Goal: Task Accomplishment & Management: Use online tool/utility

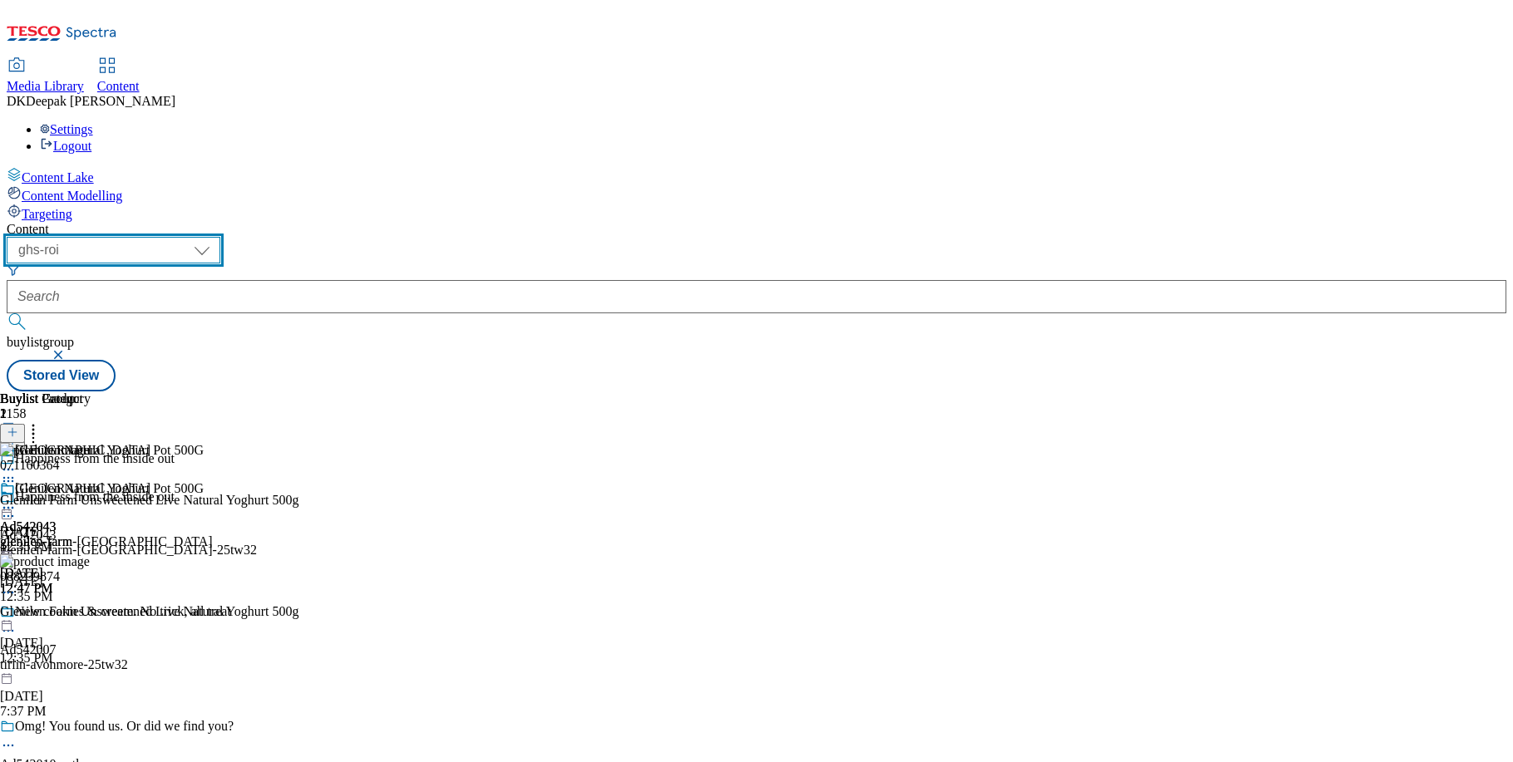
click at [220, 237] on select "ghs-roi ghs-[GEOGRAPHIC_DATA]" at bounding box center [114, 250] width 214 height 27
select select "ghs-[GEOGRAPHIC_DATA]"
click at [216, 237] on select "ghs-roi ghs-[GEOGRAPHIC_DATA]" at bounding box center [114, 250] width 214 height 27
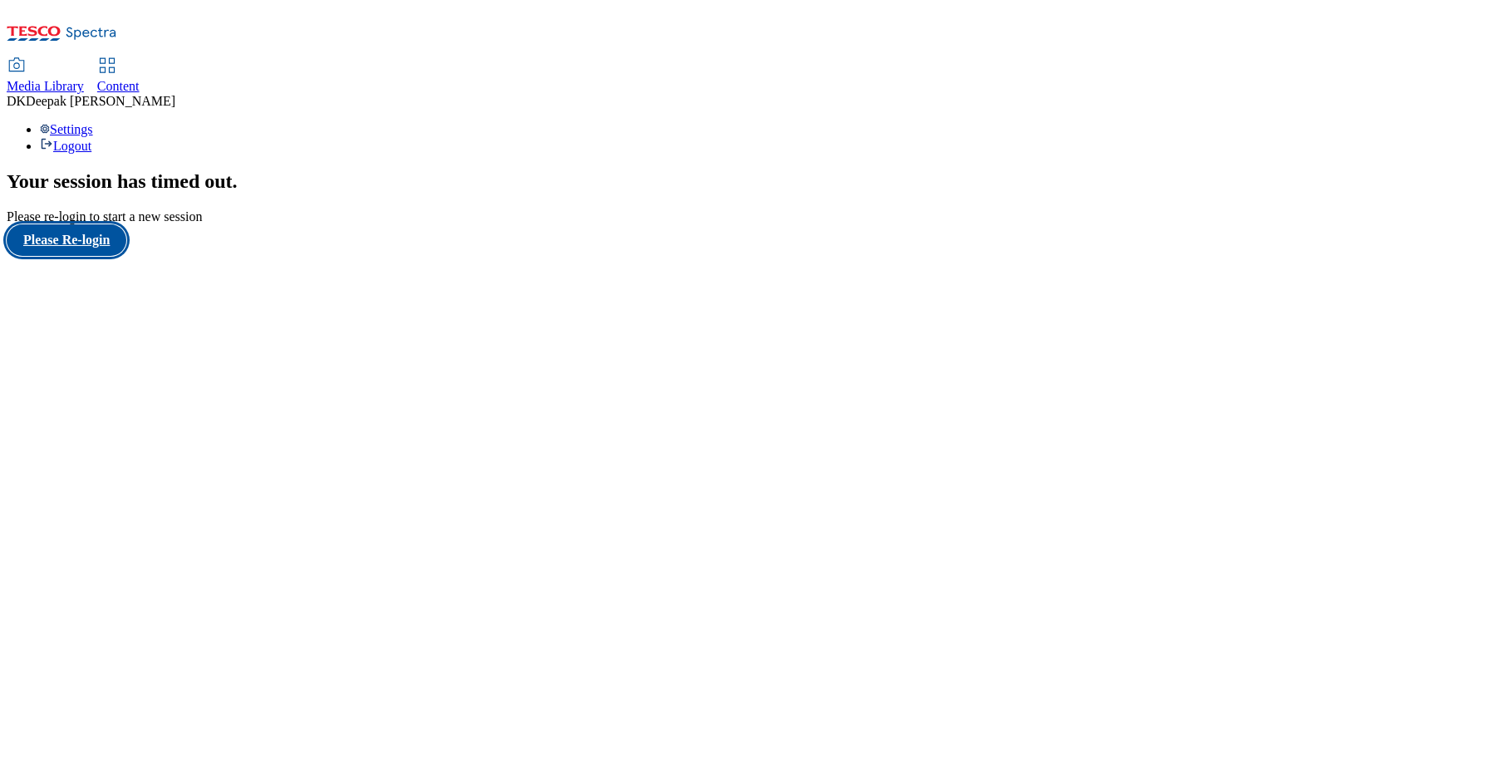
click at [110, 256] on button "Please Re-login" at bounding box center [67, 240] width 120 height 32
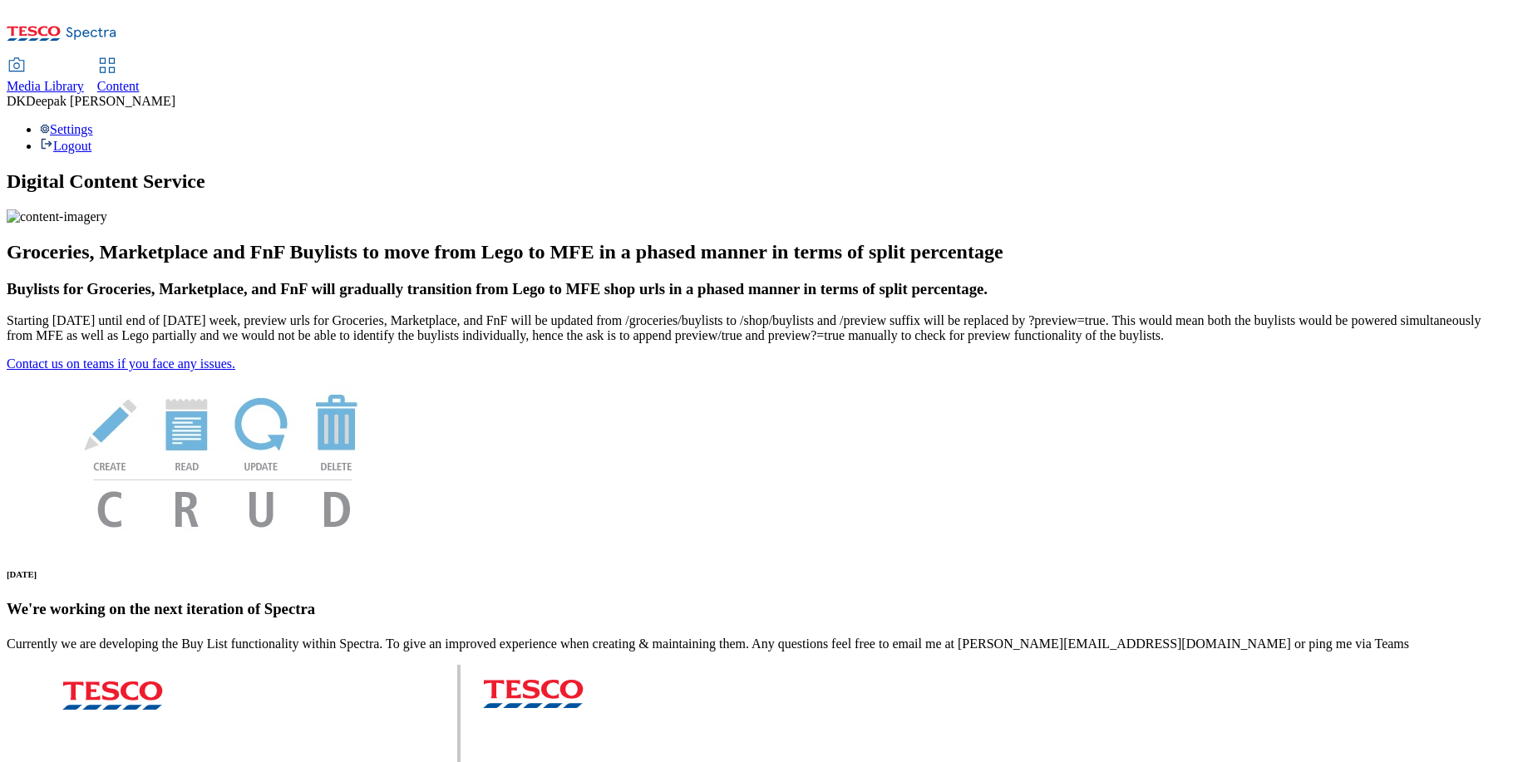
click at [140, 79] on span "Content" at bounding box center [118, 86] width 42 height 14
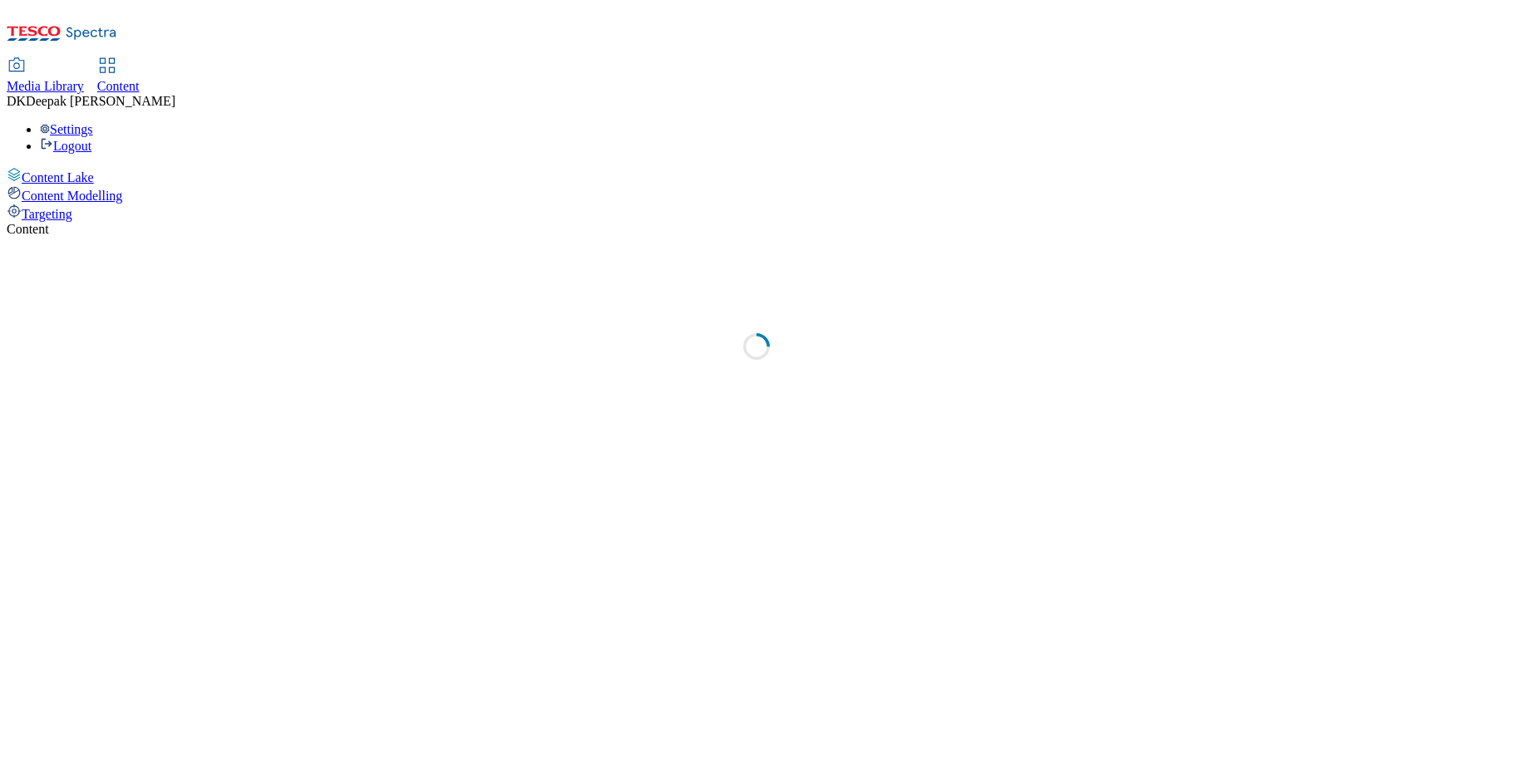
select select "ghs-[GEOGRAPHIC_DATA]"
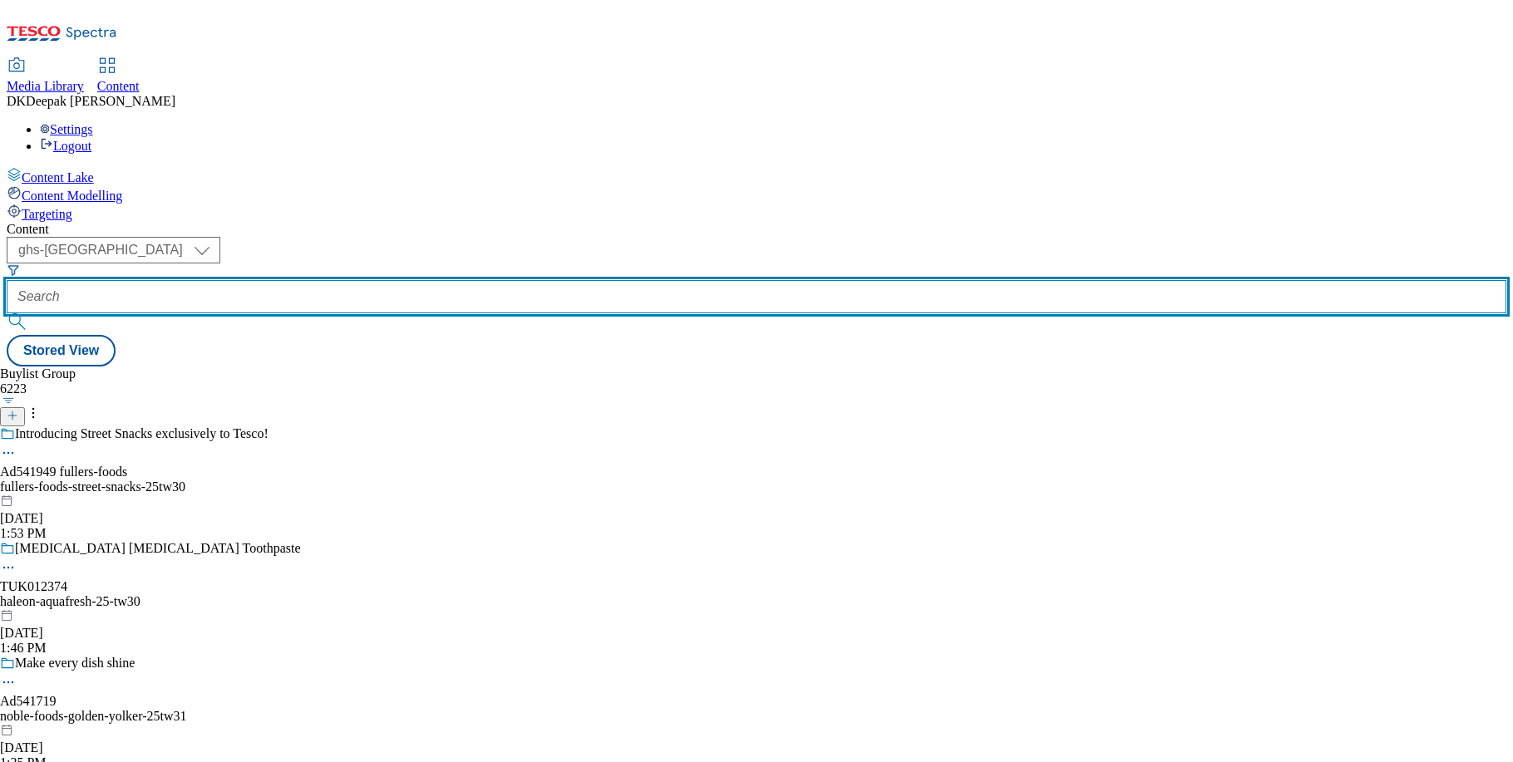
click at [363, 280] on input "text" at bounding box center [757, 296] width 1500 height 33
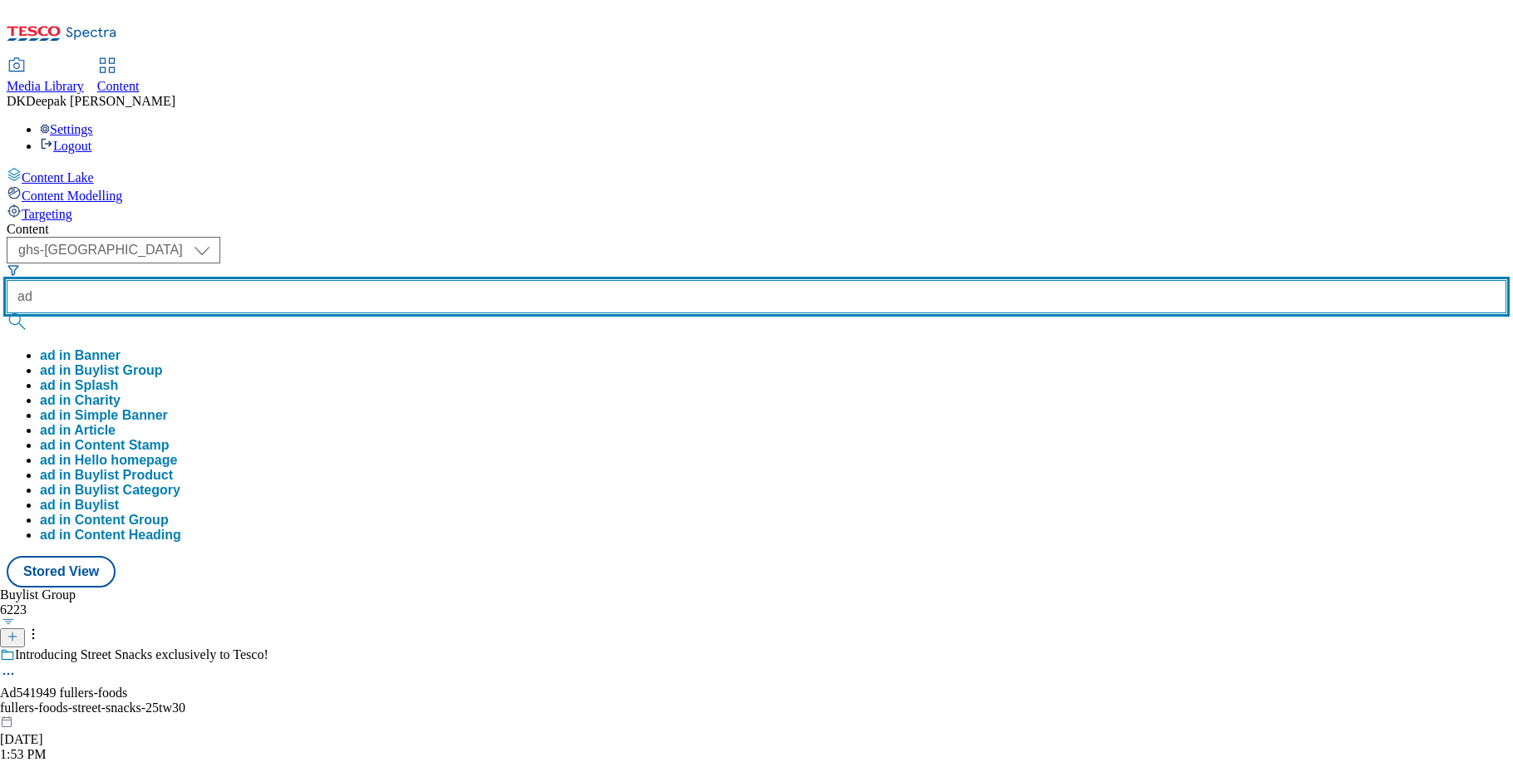
paste input "541719"
type input "ad541719"
click at [7, 313] on button "submit" at bounding box center [18, 321] width 23 height 17
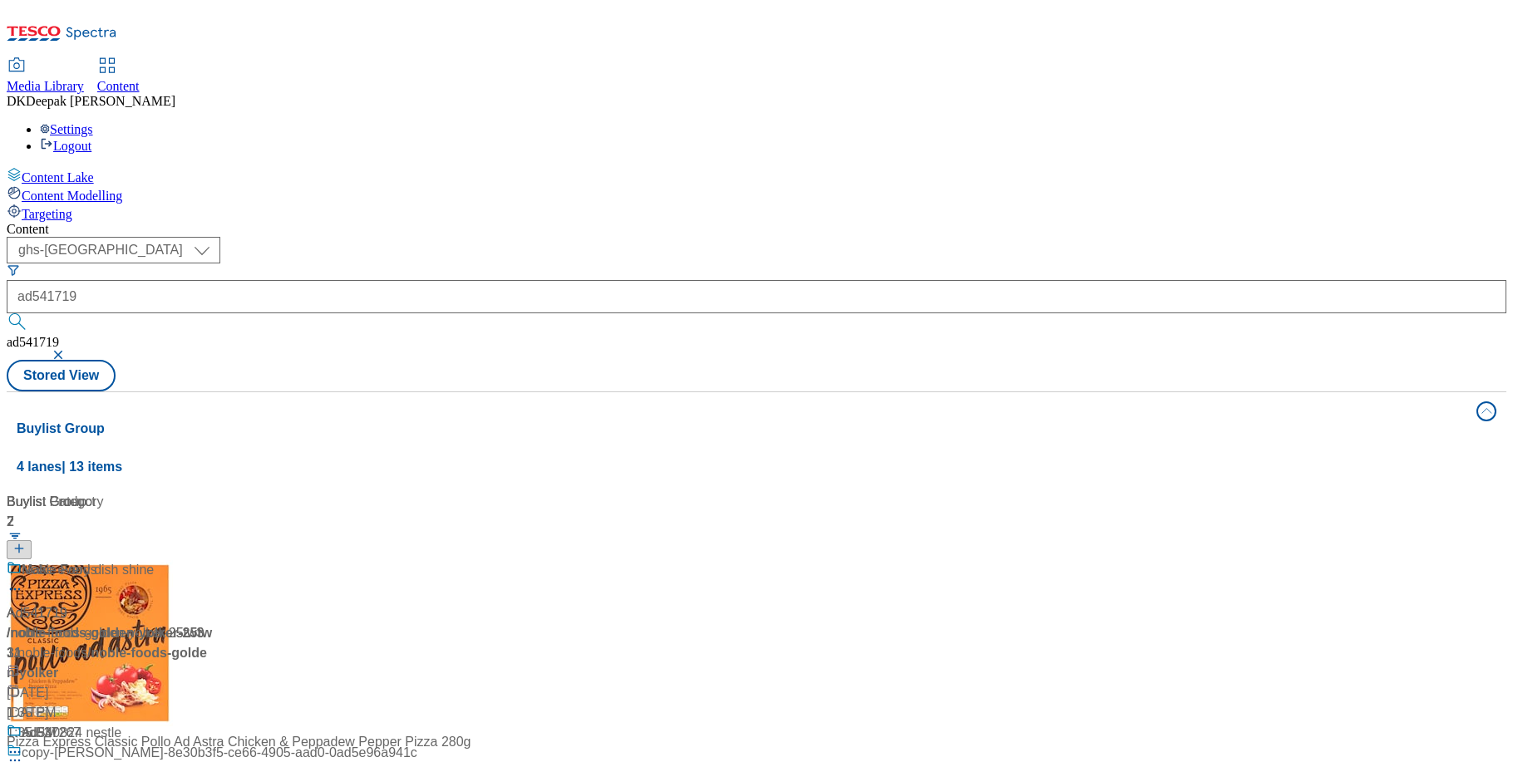
click at [68, 222] on div "Content Lake Content Modelling Targeting" at bounding box center [757, 194] width 1500 height 55
click at [214, 623] on div "/ noble-foods-golden-yolker-25tw31 / noble-foods" at bounding box center [111, 643] width 208 height 40
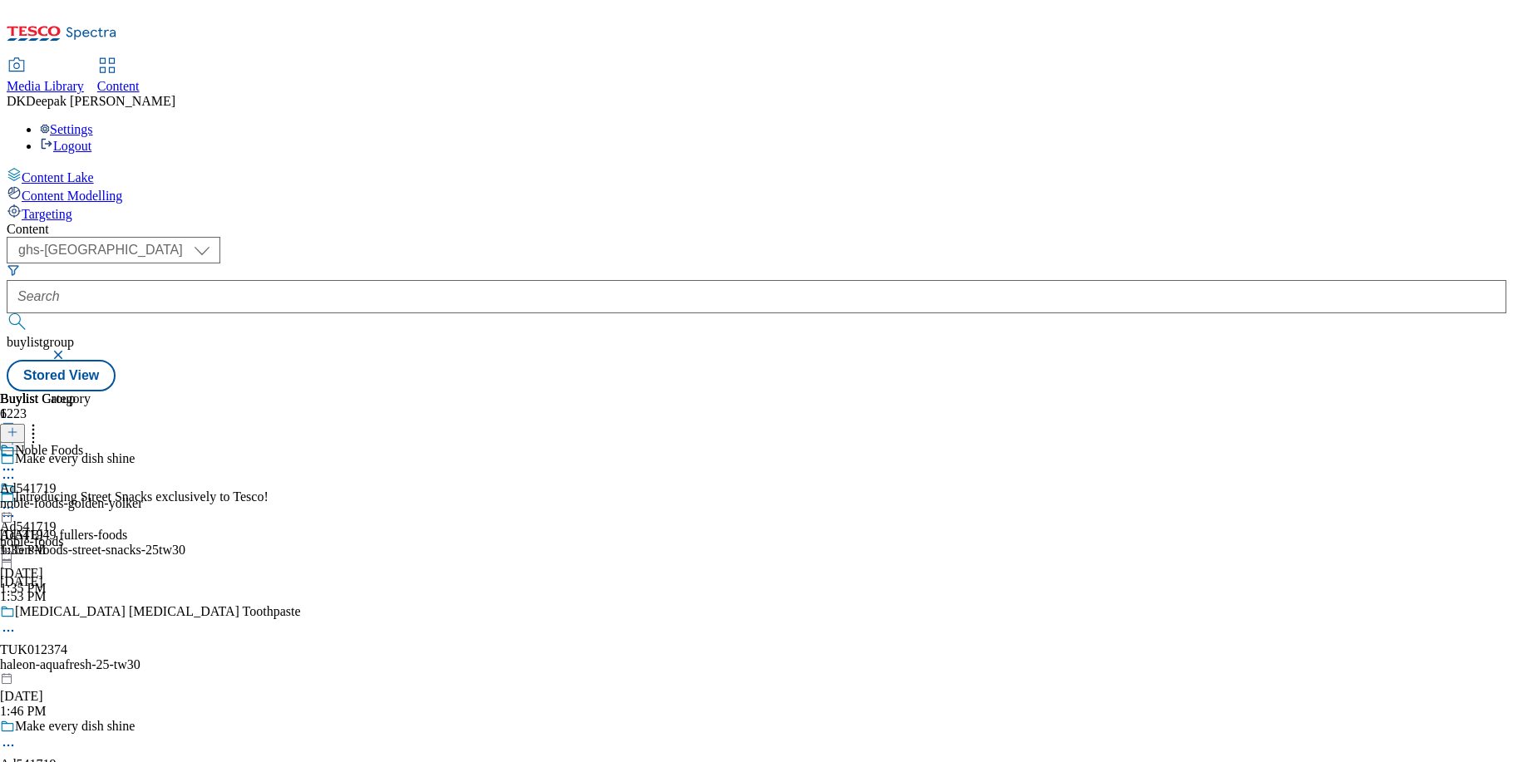
click at [17, 737] on icon at bounding box center [8, 745] width 17 height 17
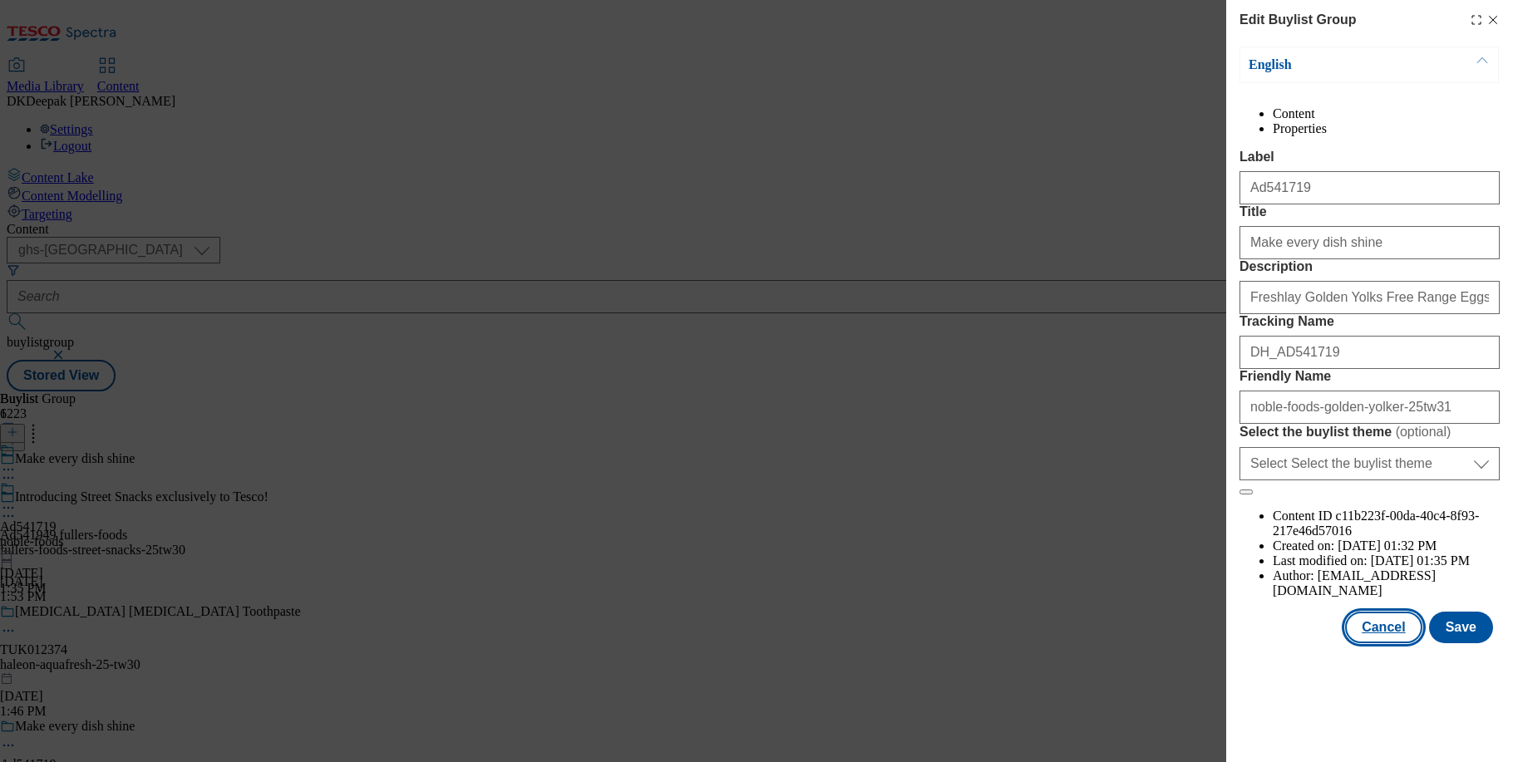
drag, startPoint x: 1394, startPoint y: 701, endPoint x: 1299, endPoint y: 661, distance: 102.8
click at [1394, 643] on button "Cancel" at bounding box center [1383, 628] width 76 height 32
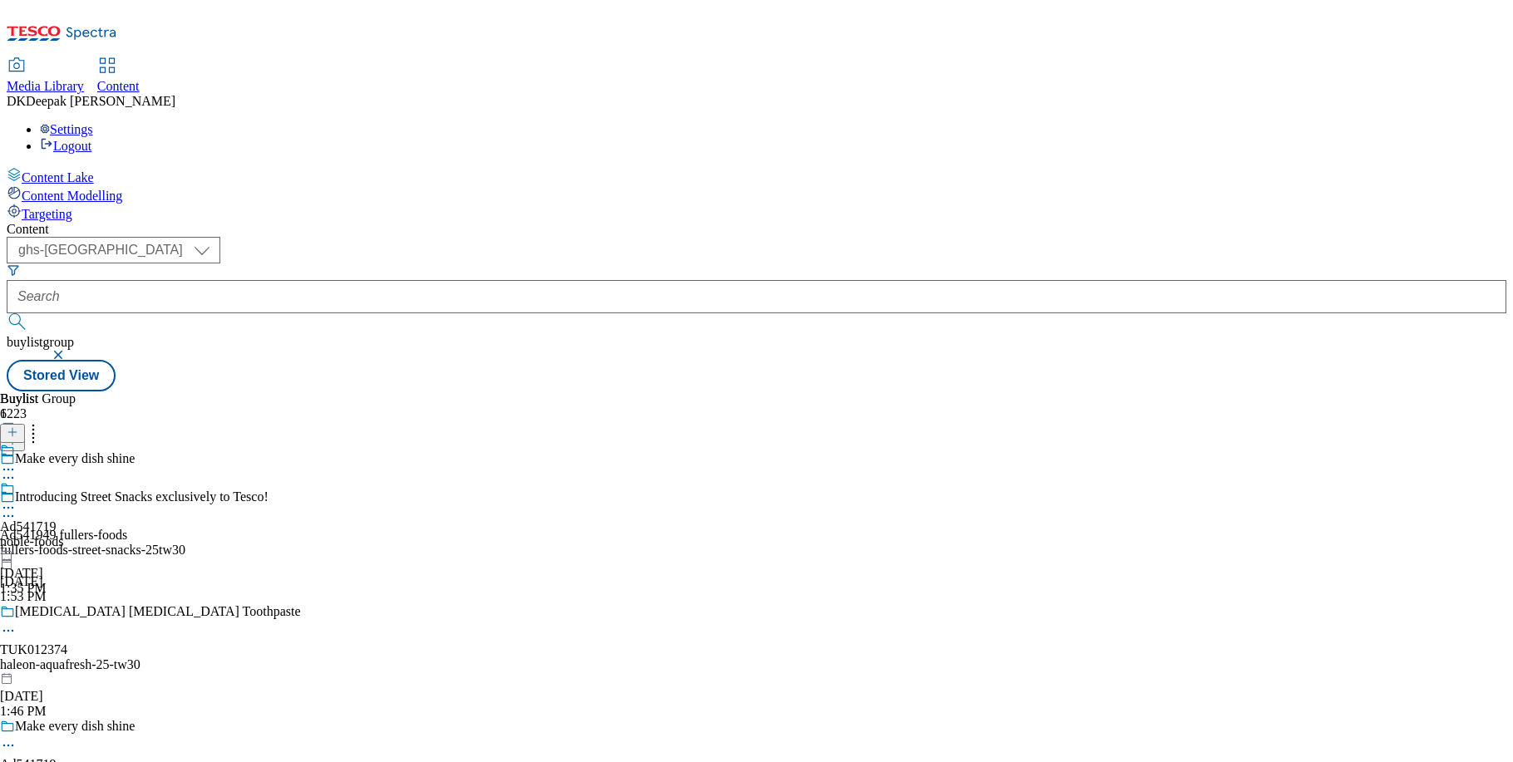
click at [63, 534] on div "noble-foods" at bounding box center [31, 541] width 63 height 15
click at [10, 507] on circle at bounding box center [8, 508] width 2 height 2
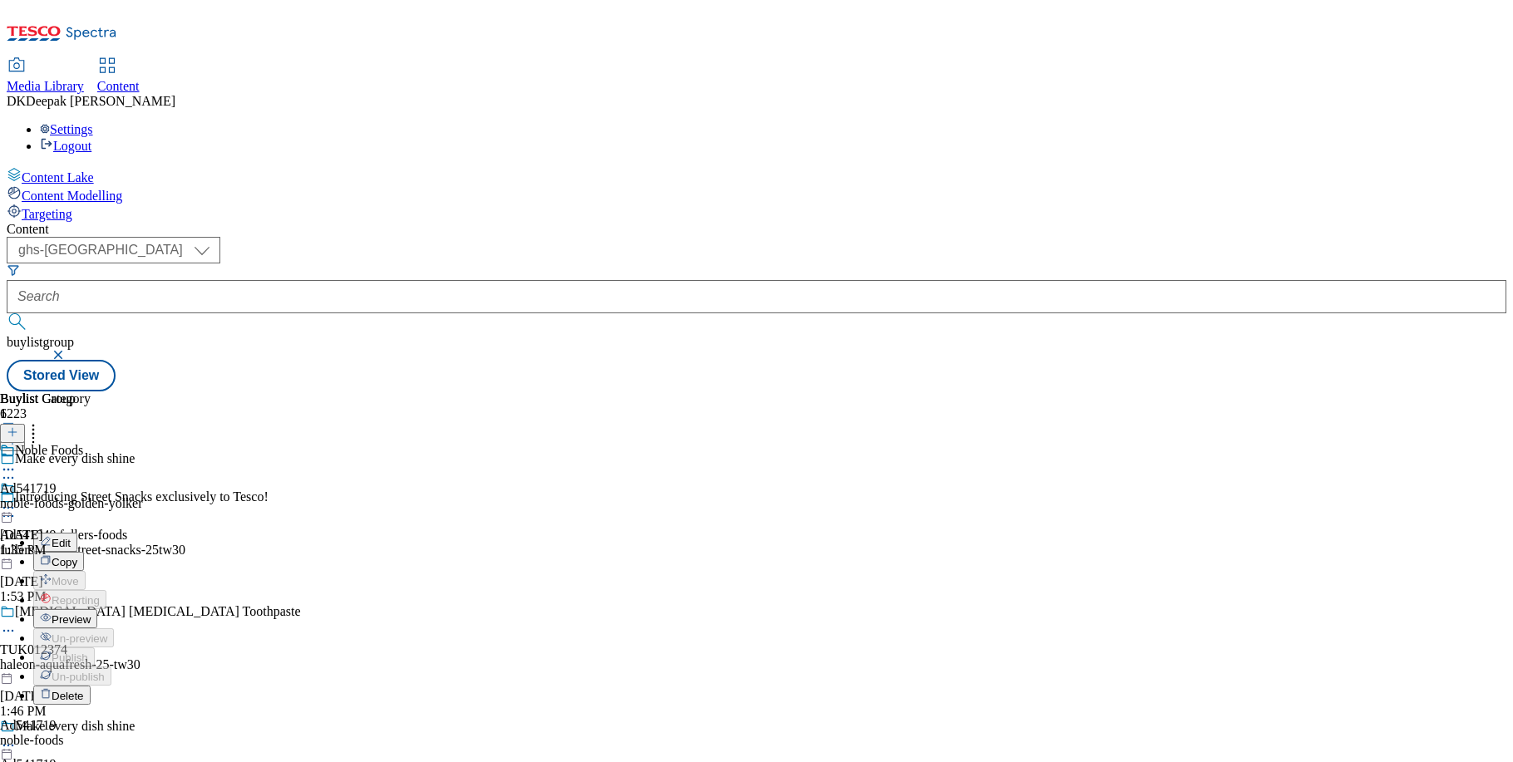
click at [77, 533] on button "Edit" at bounding box center [55, 542] width 44 height 19
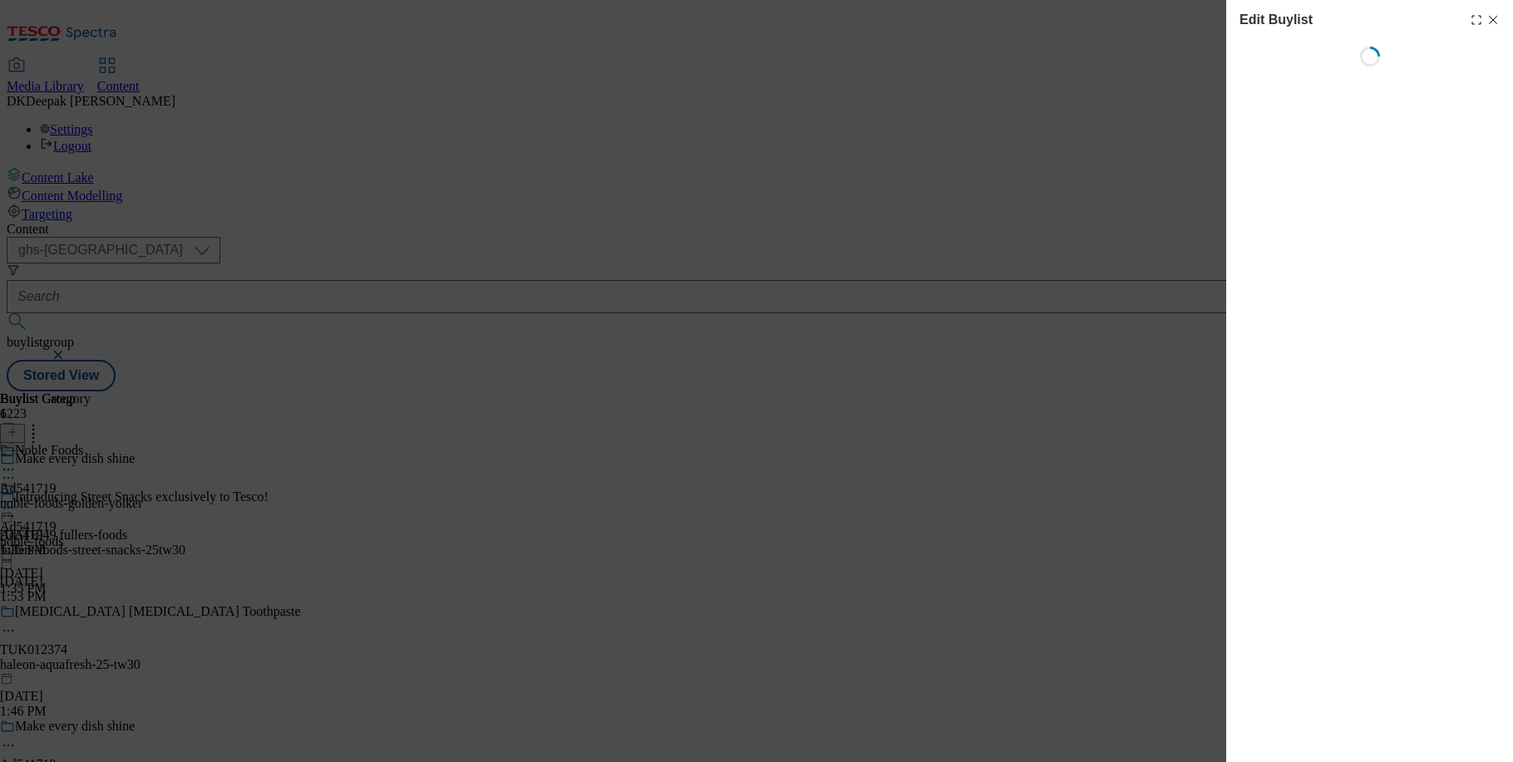
select select "tactical"
select select "supplier funded short term 1-3 weeks"
select select "dunnhumby"
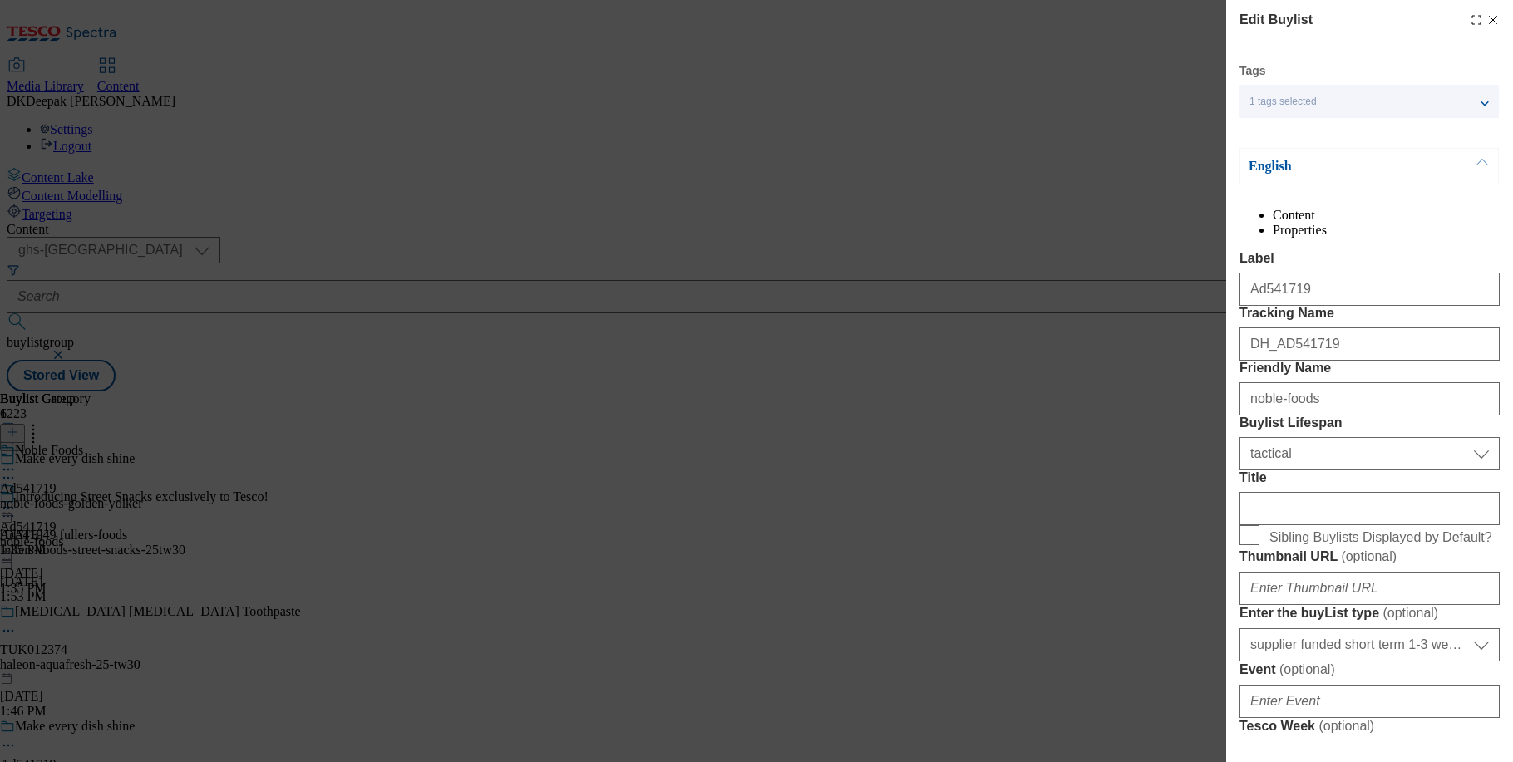
select select "Banner"
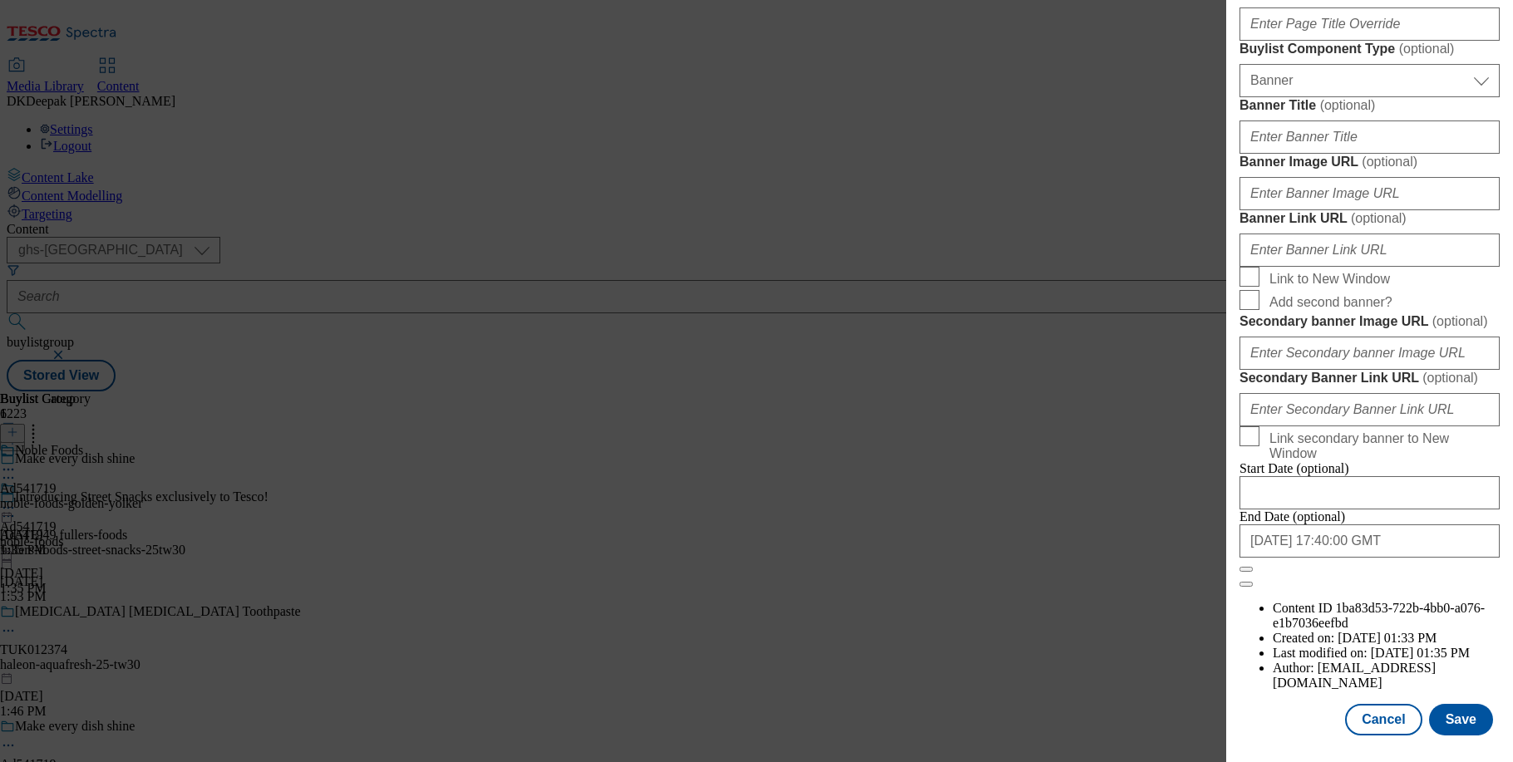
scroll to position [1656, 0]
click at [1389, 716] on button "Cancel" at bounding box center [1383, 720] width 76 height 32
select select "tactical"
select select "supplier funded short term 1-3 weeks"
select select "dunnhumby"
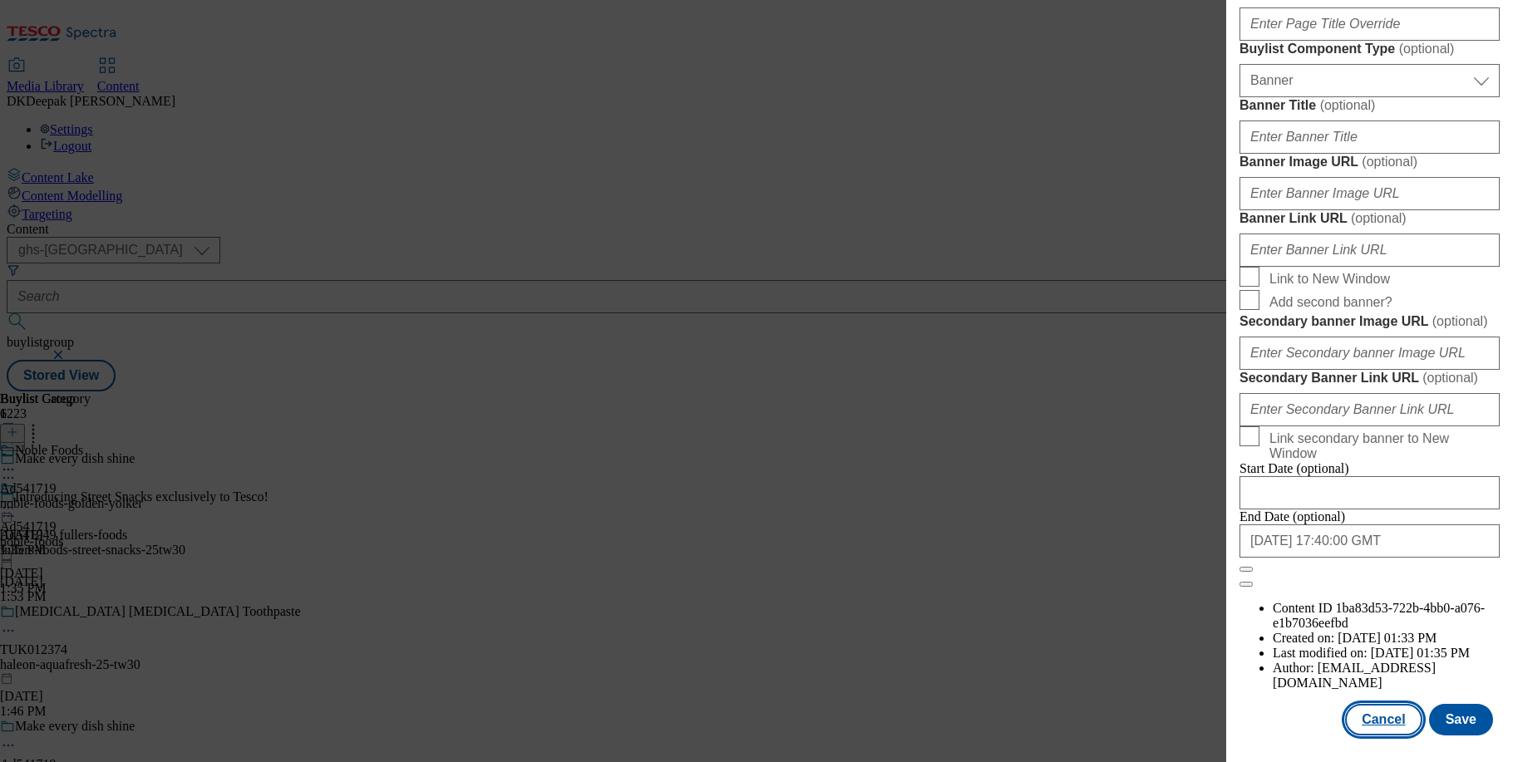
select select "Banner"
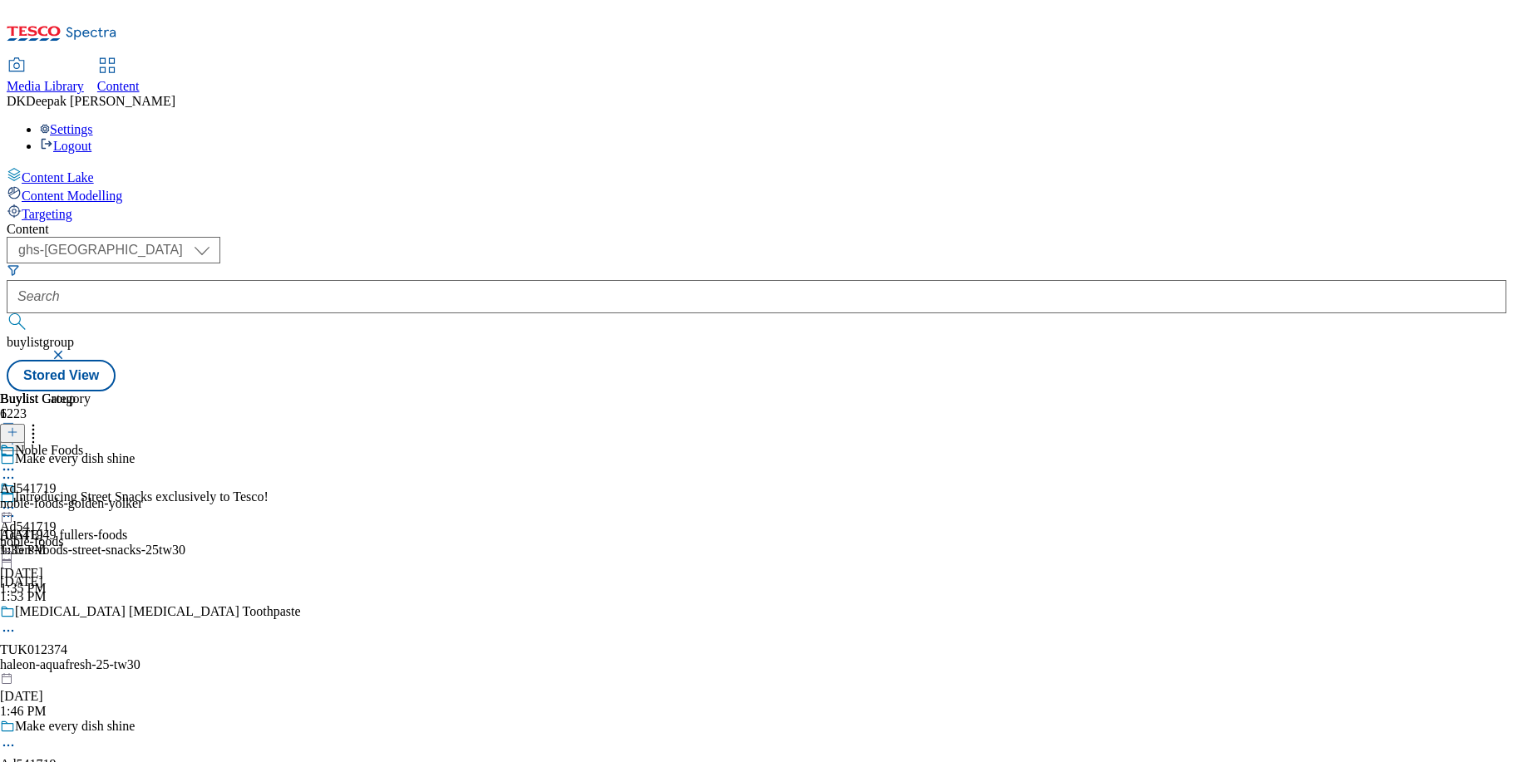
scroll to position [1283, 0]
click at [143, 496] on div "noble-foods-golden-yolker" at bounding box center [71, 503] width 143 height 15
click at [17, 500] on icon at bounding box center [8, 508] width 17 height 17
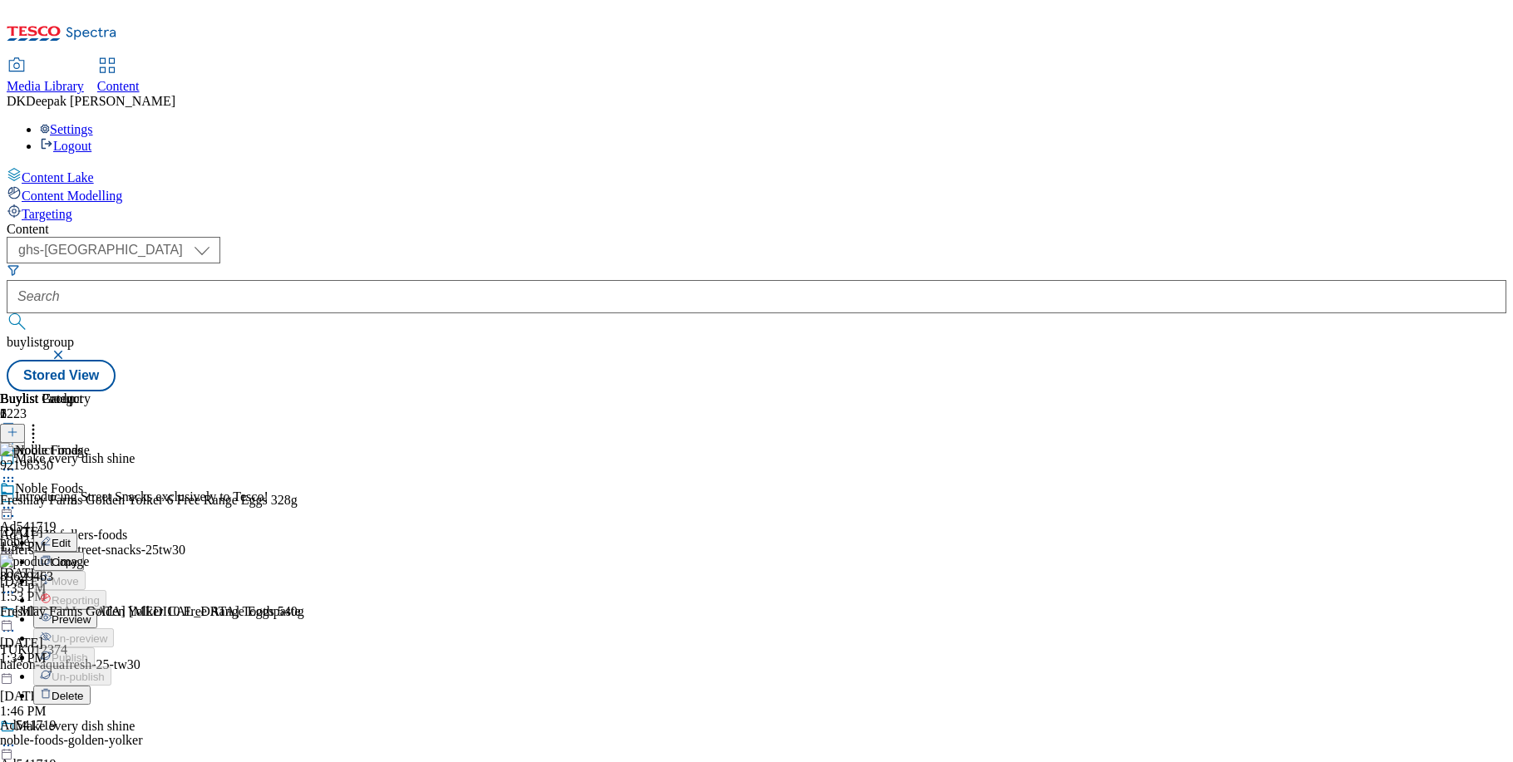
click at [77, 533] on button "Edit" at bounding box center [55, 542] width 44 height 19
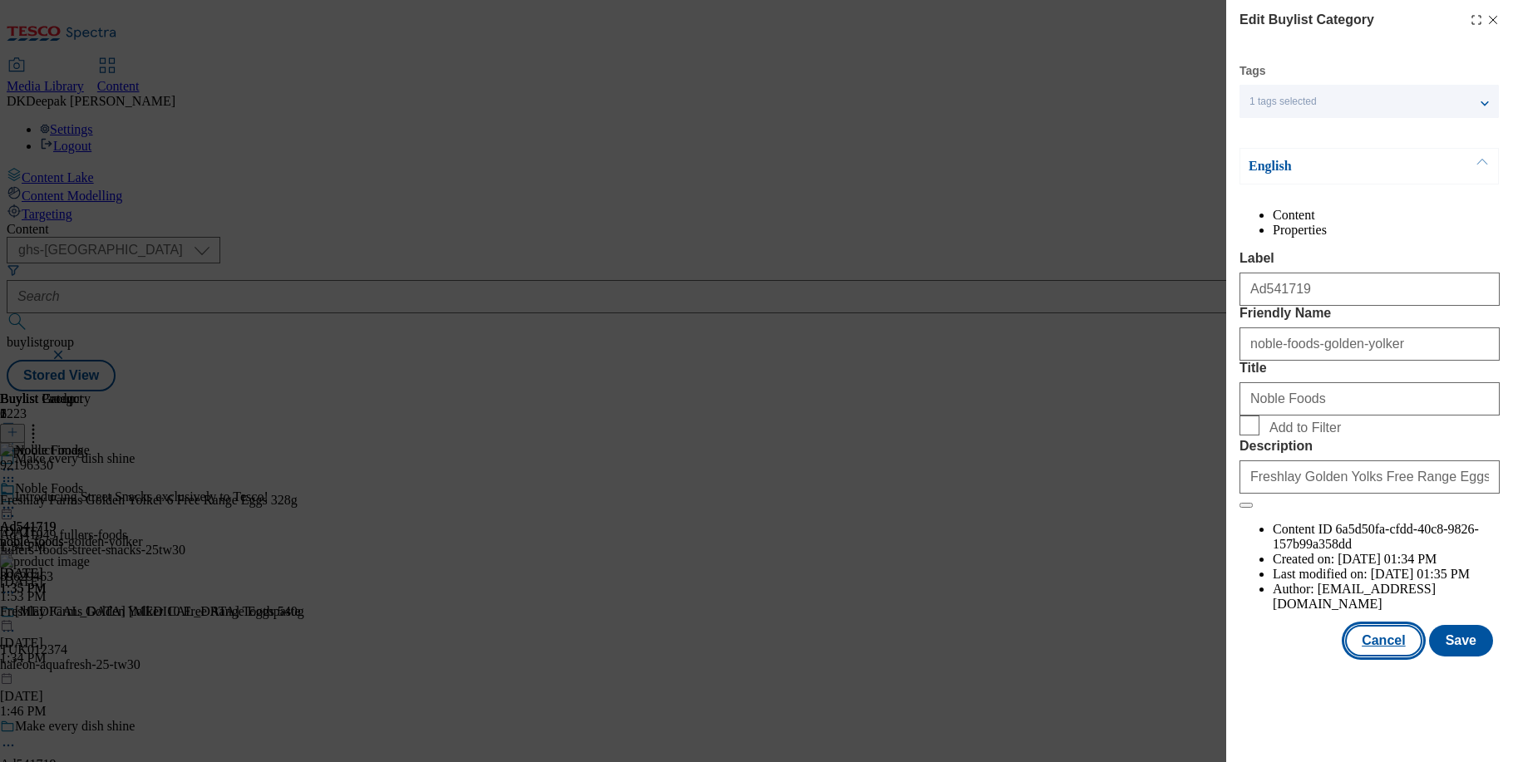
click at [1396, 657] on button "Cancel" at bounding box center [1383, 641] width 76 height 32
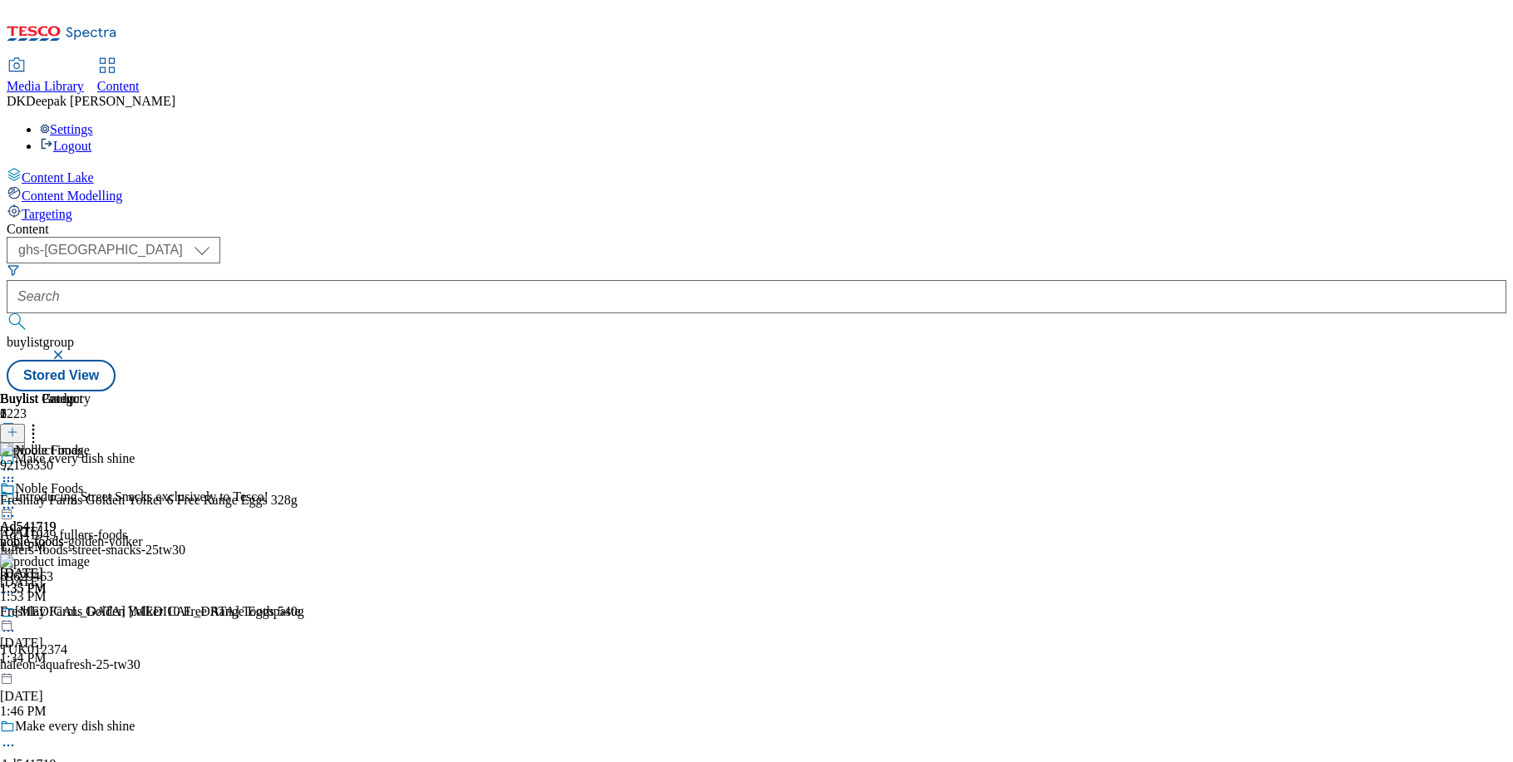
click at [17, 500] on icon at bounding box center [8, 508] width 17 height 17
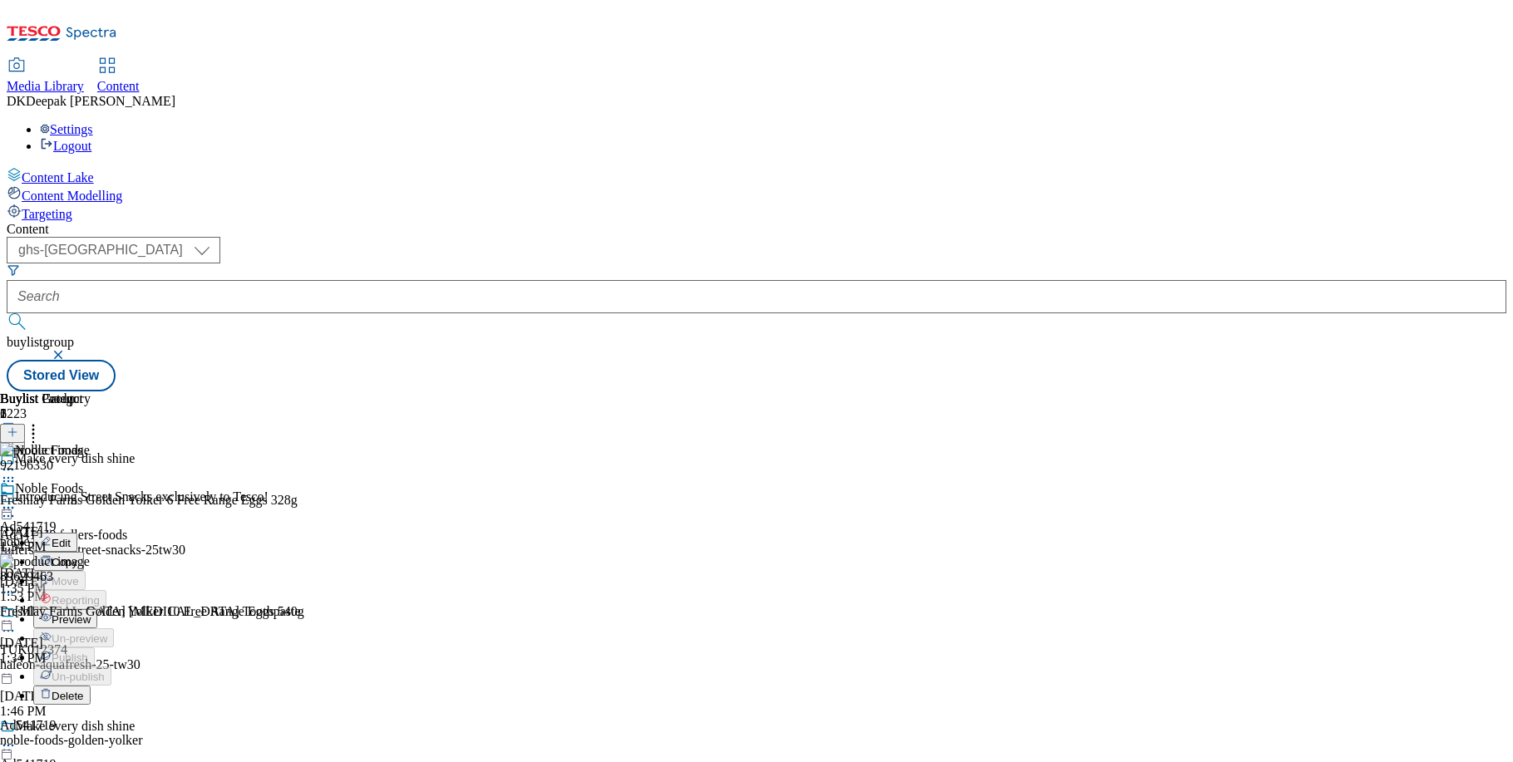
click at [91, 613] on span "Preview" at bounding box center [71, 619] width 39 height 12
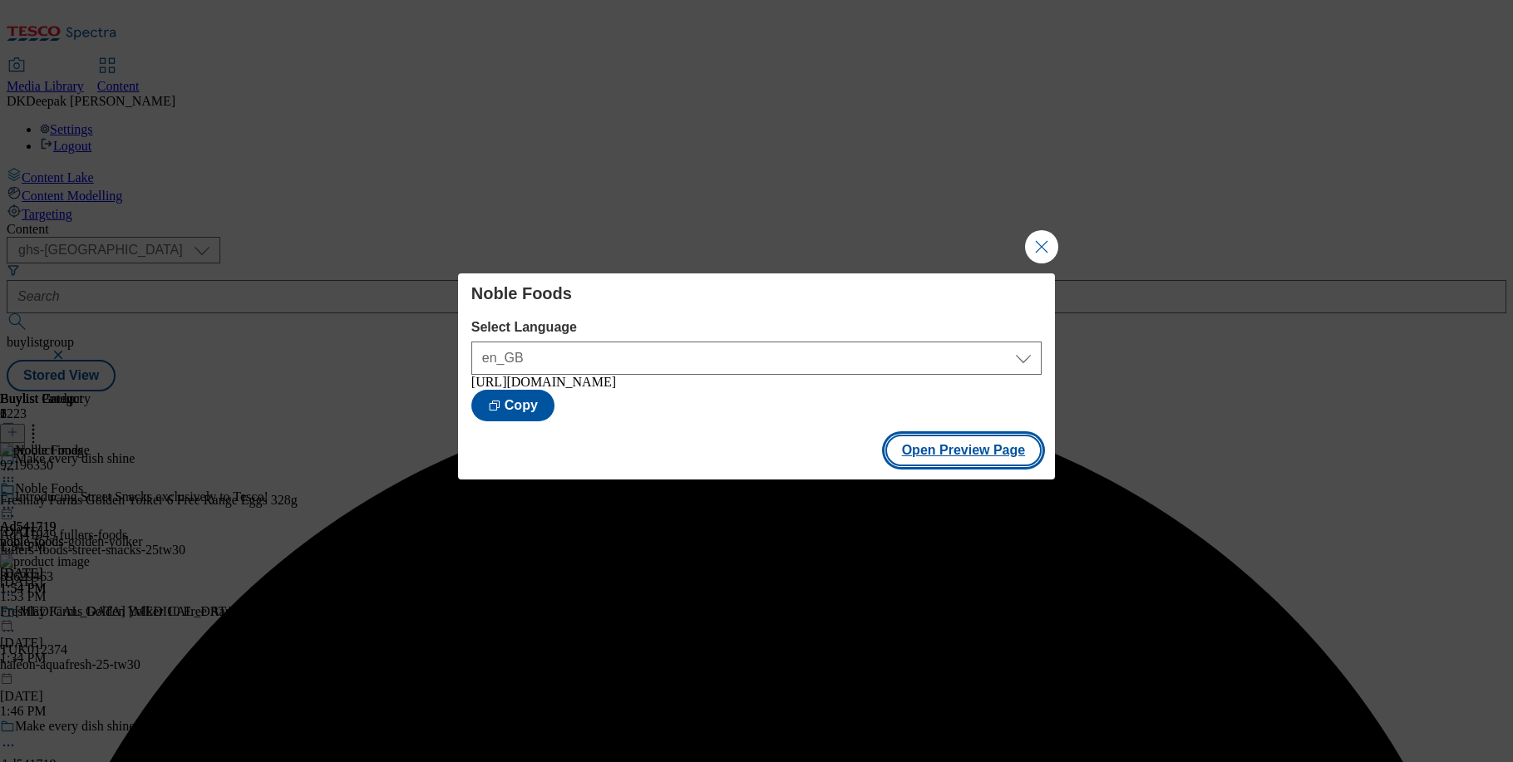
click at [994, 452] on button "Open Preview Page" at bounding box center [963, 451] width 157 height 32
click at [1033, 240] on button "Close Modal" at bounding box center [1041, 246] width 33 height 33
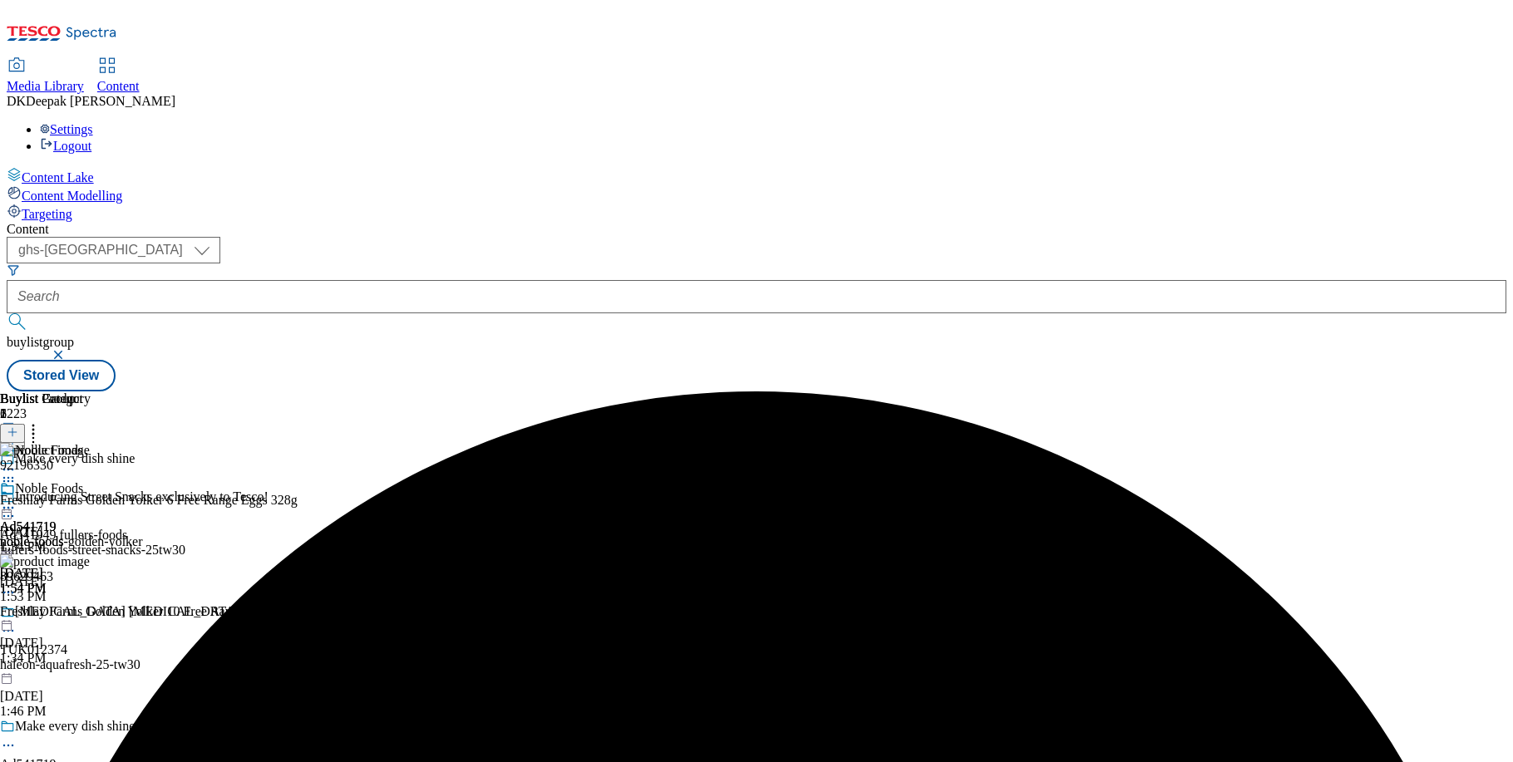
click at [17, 500] on icon at bounding box center [8, 508] width 17 height 17
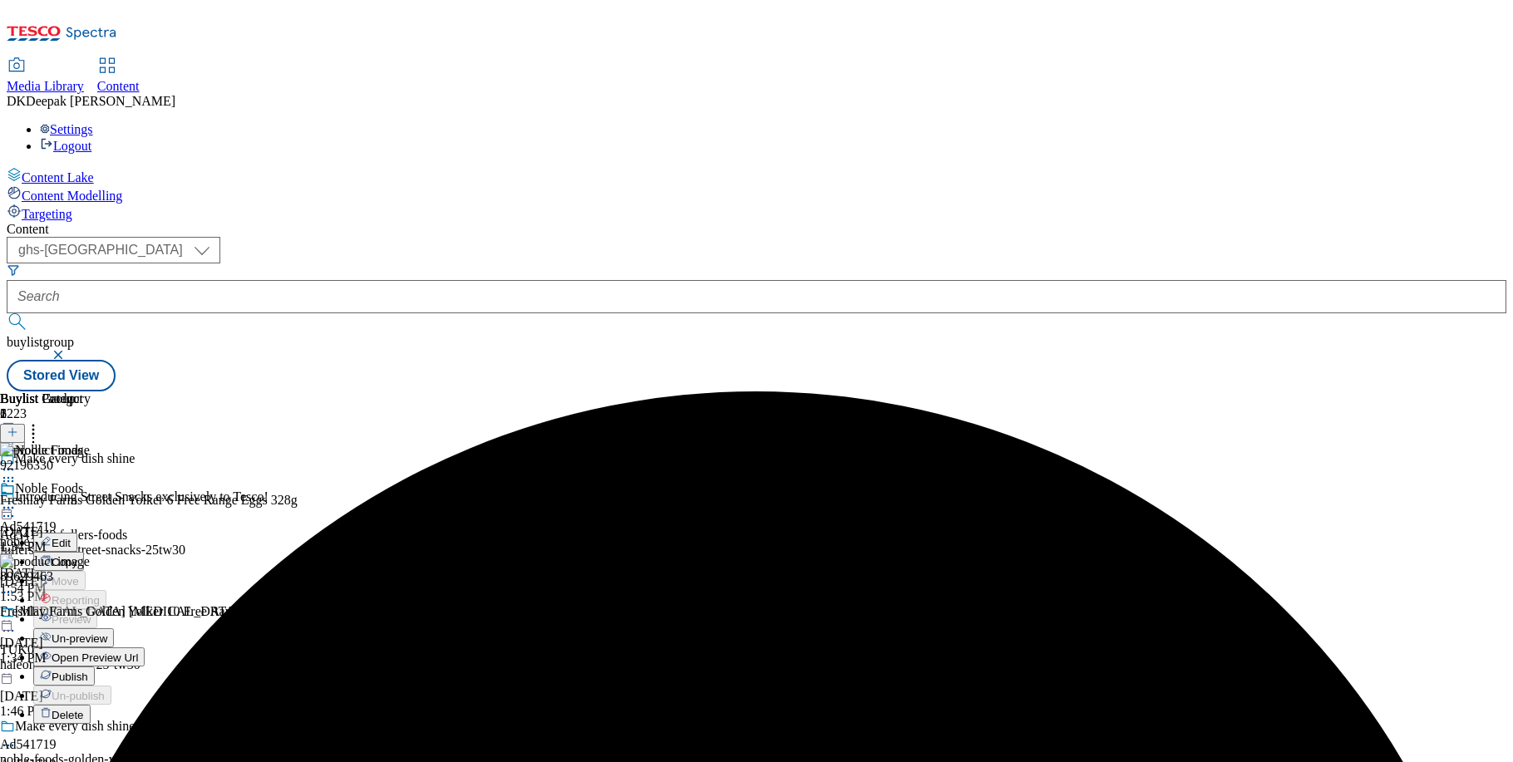
click at [88, 671] on span "Publish" at bounding box center [70, 677] width 37 height 12
